Goal: Task Accomplishment & Management: Use online tool/utility

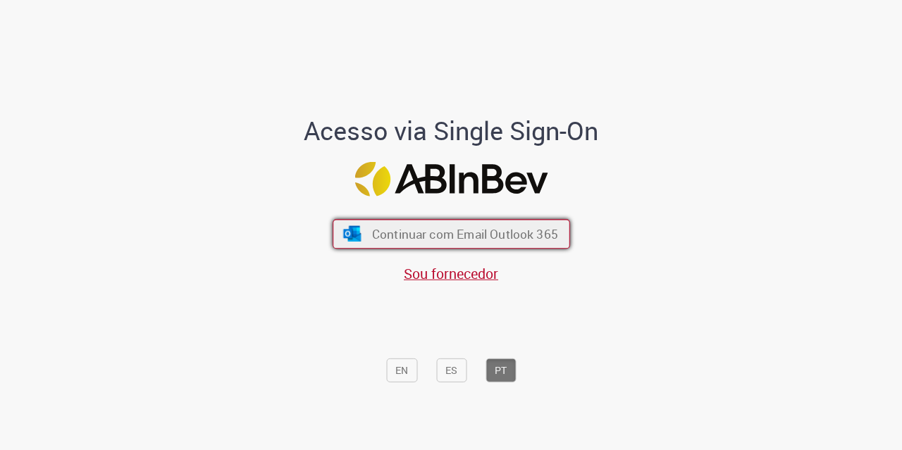
click at [443, 228] on span "Continuar com Email Outlook 365" at bounding box center [464, 234] width 186 height 16
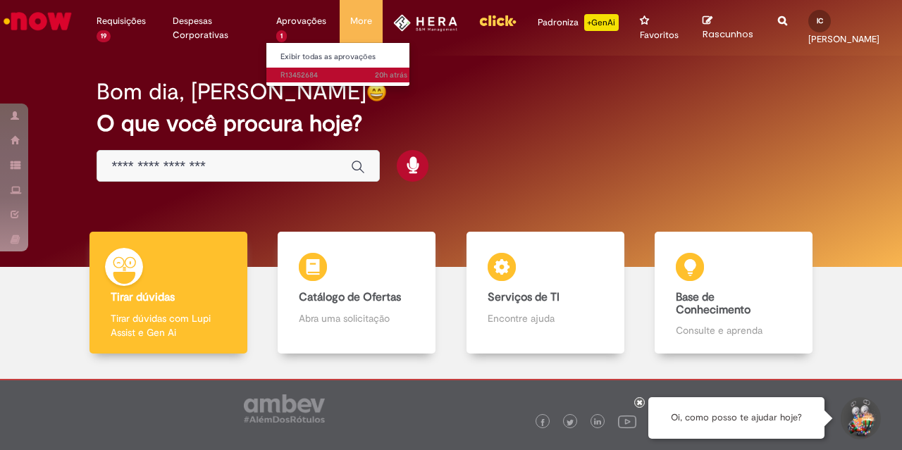
click at [297, 70] on span "20h atrás 20 horas atrás R13452684" at bounding box center [343, 75] width 127 height 11
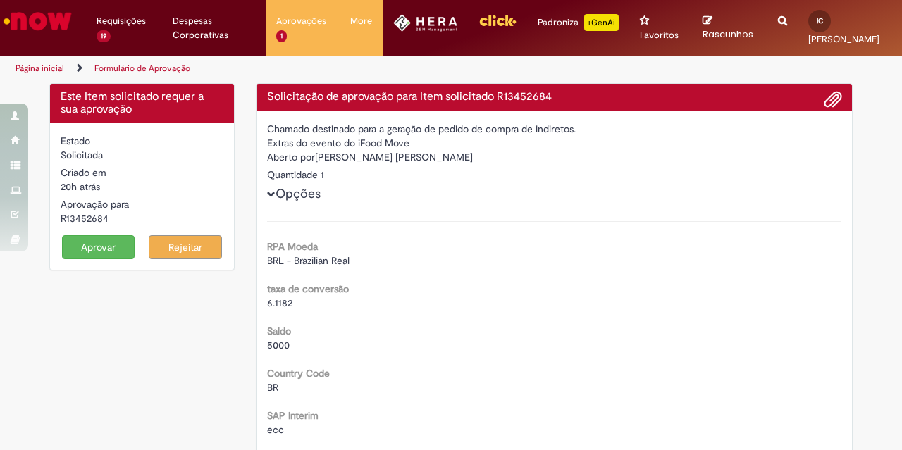
click at [91, 245] on button "Aprovar" at bounding box center [98, 247] width 73 height 24
